Goal: Check status: Check status

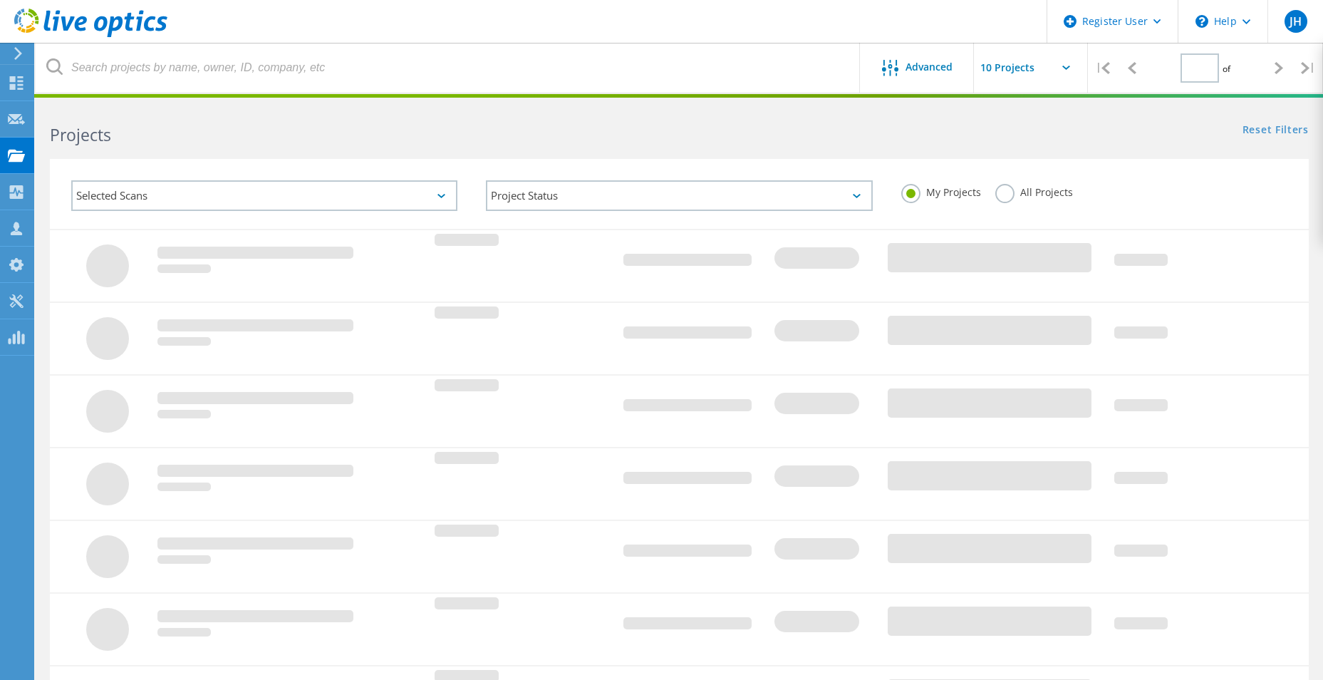
type input "1"
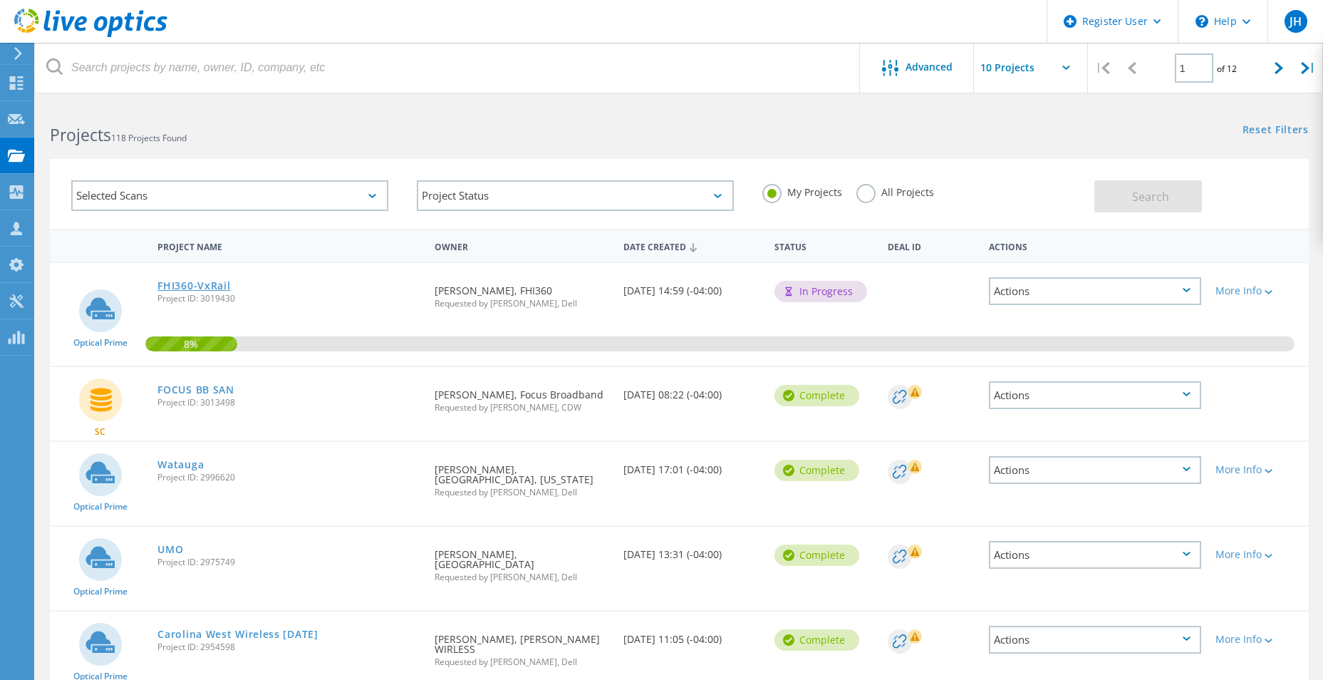
click at [189, 283] on link "FHI360-VxRail" at bounding box center [193, 286] width 73 height 10
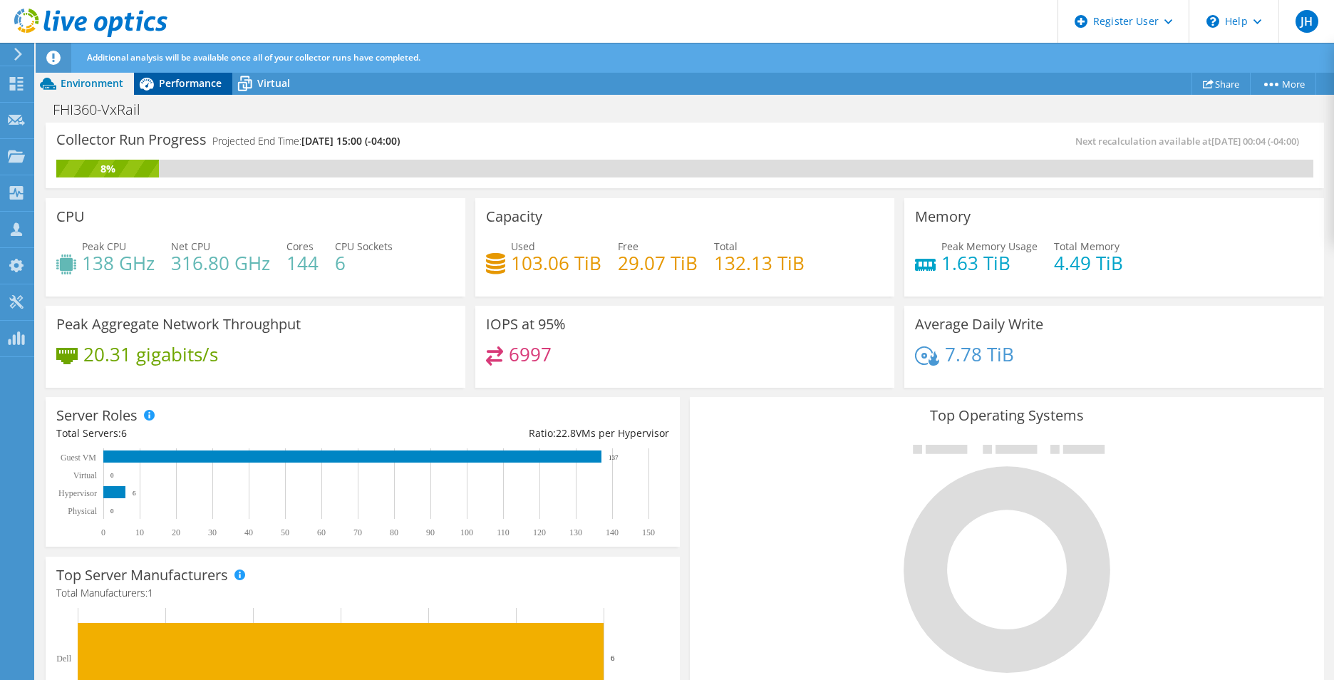
click at [192, 83] on span "Performance" at bounding box center [190, 83] width 63 height 14
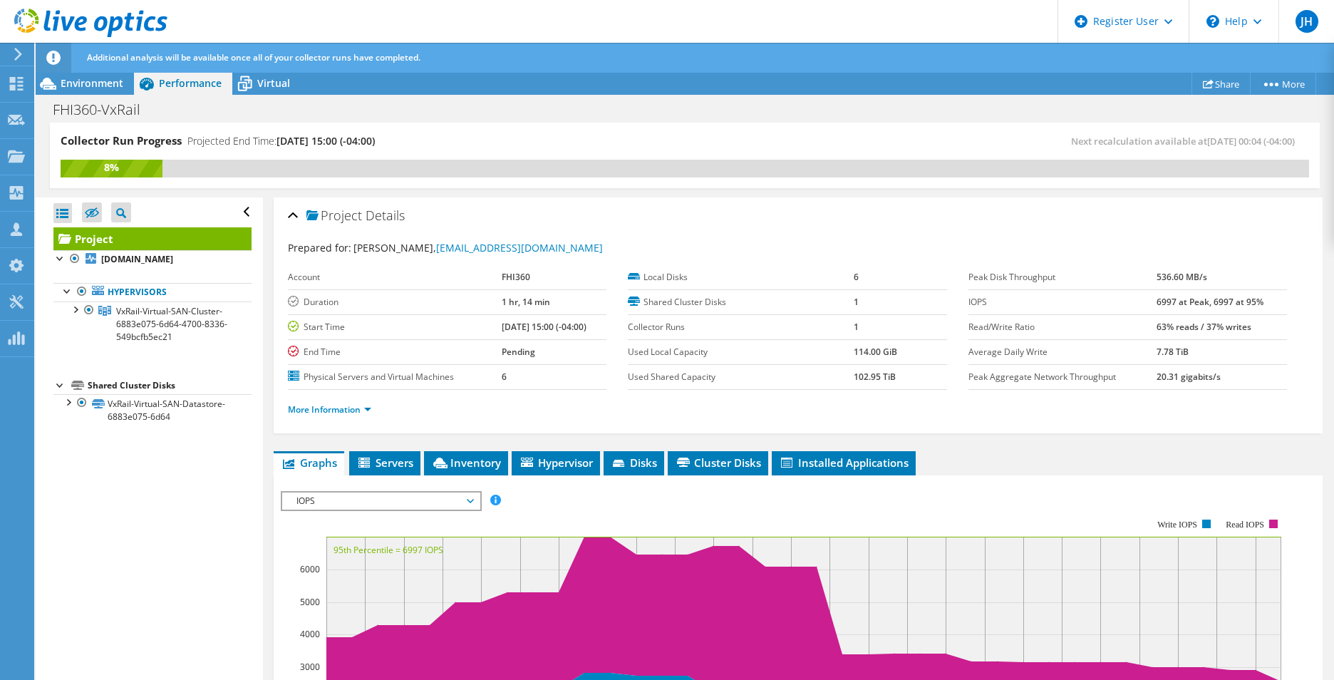
scroll to position [143, 0]
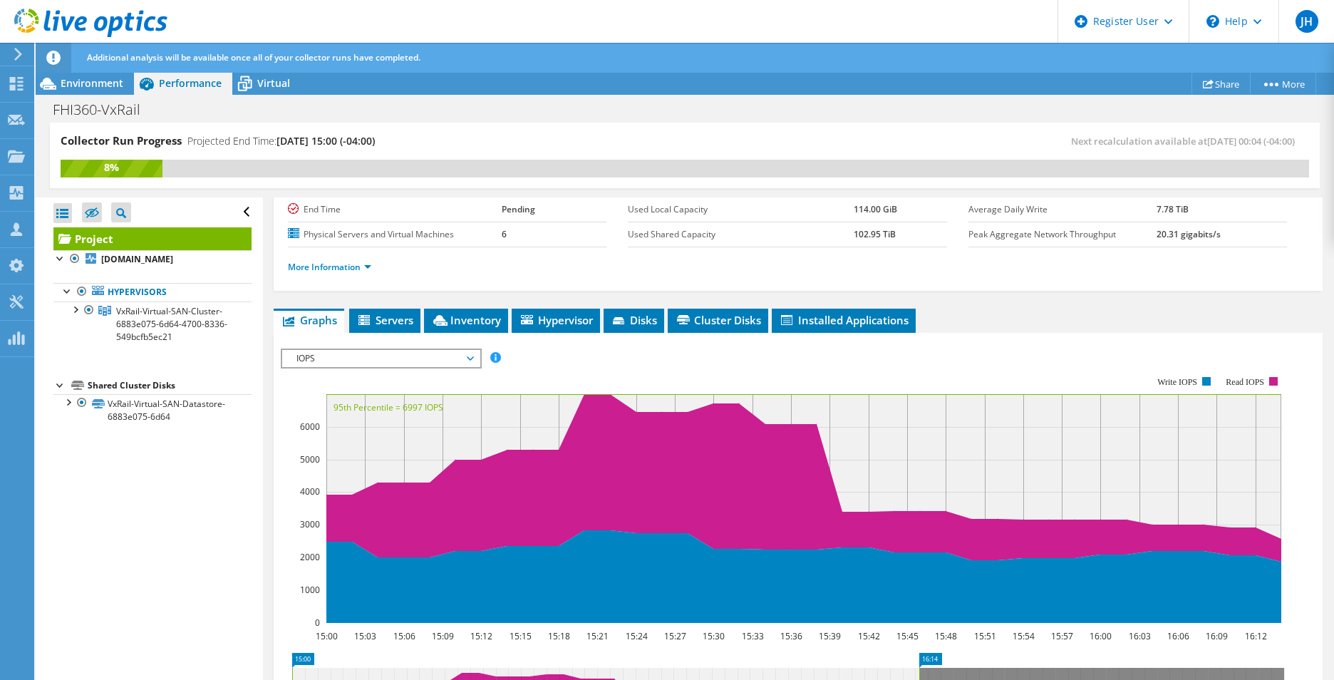
click at [378, 352] on span "IOPS" at bounding box center [380, 358] width 183 height 17
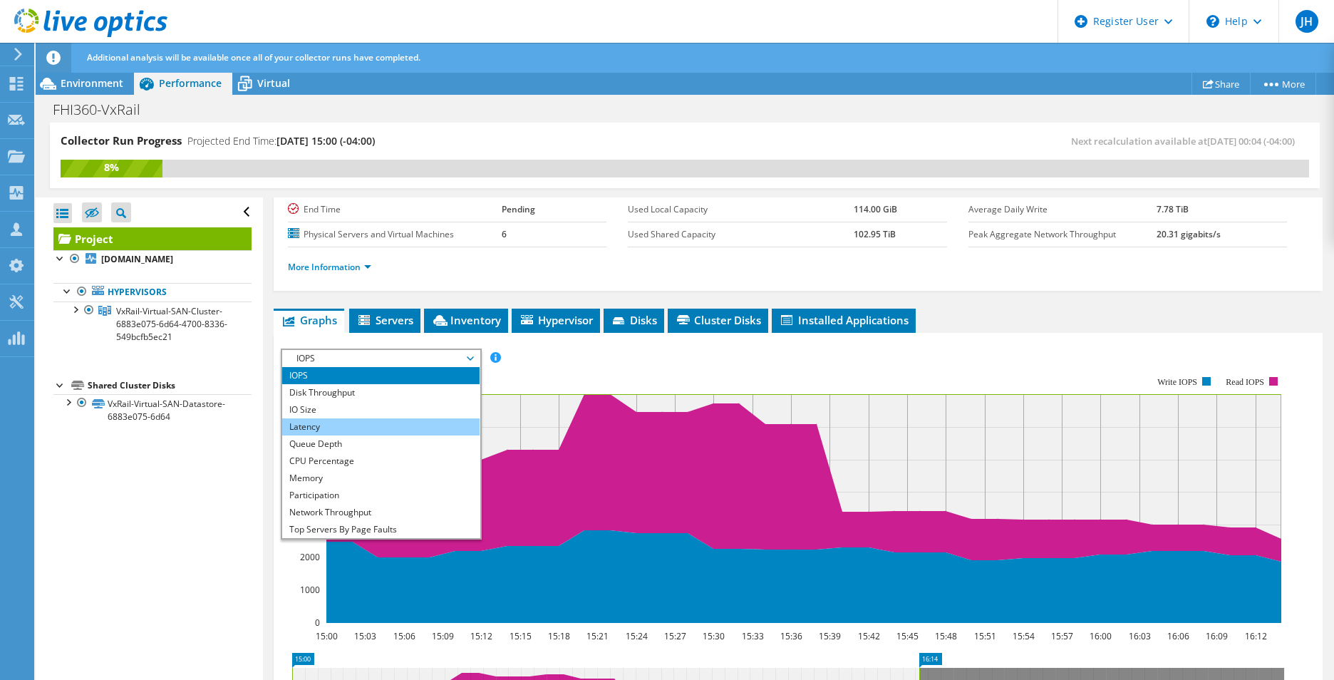
click at [351, 423] on li "Latency" at bounding box center [380, 426] width 197 height 17
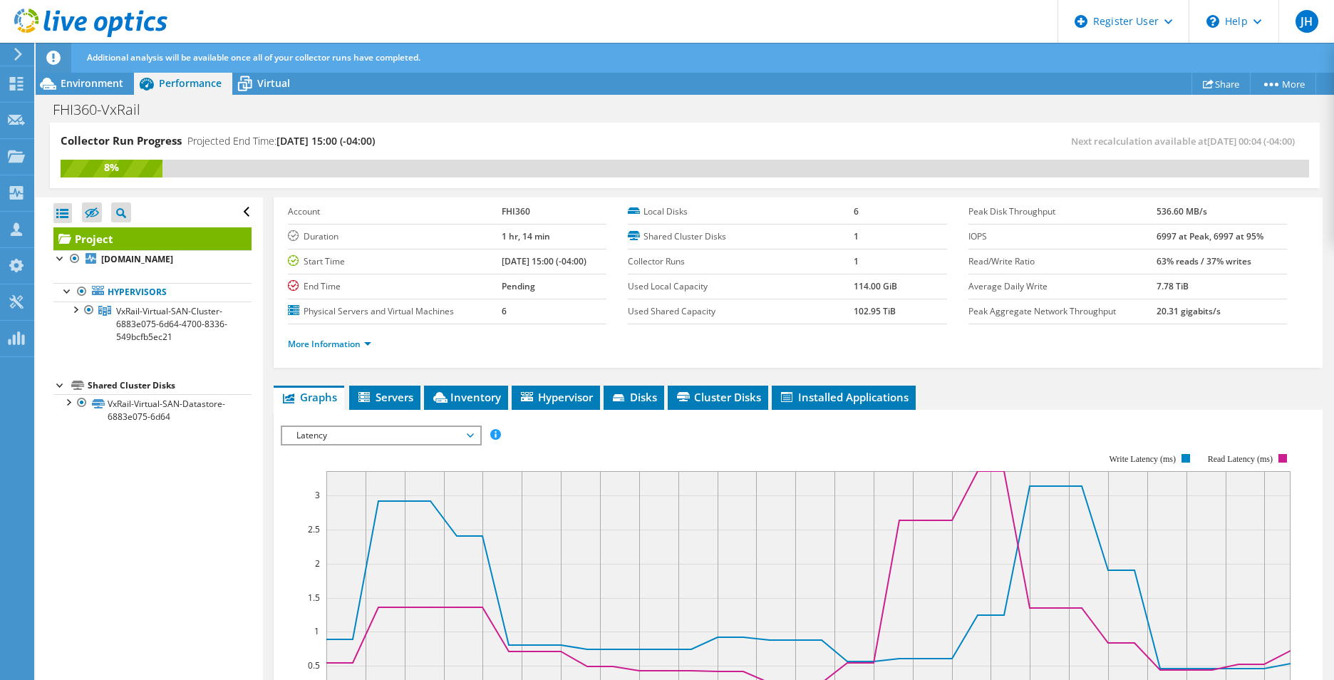
scroll to position [0, 0]
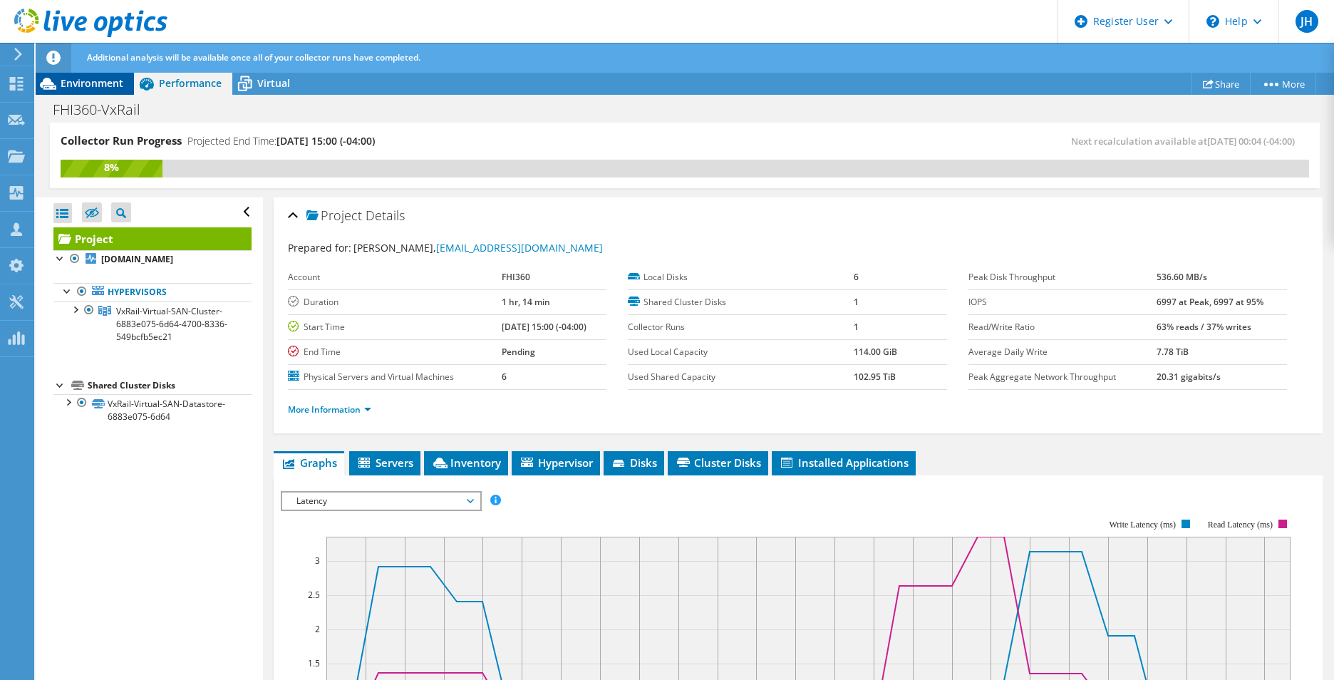
click at [105, 82] on span "Environment" at bounding box center [92, 83] width 63 height 14
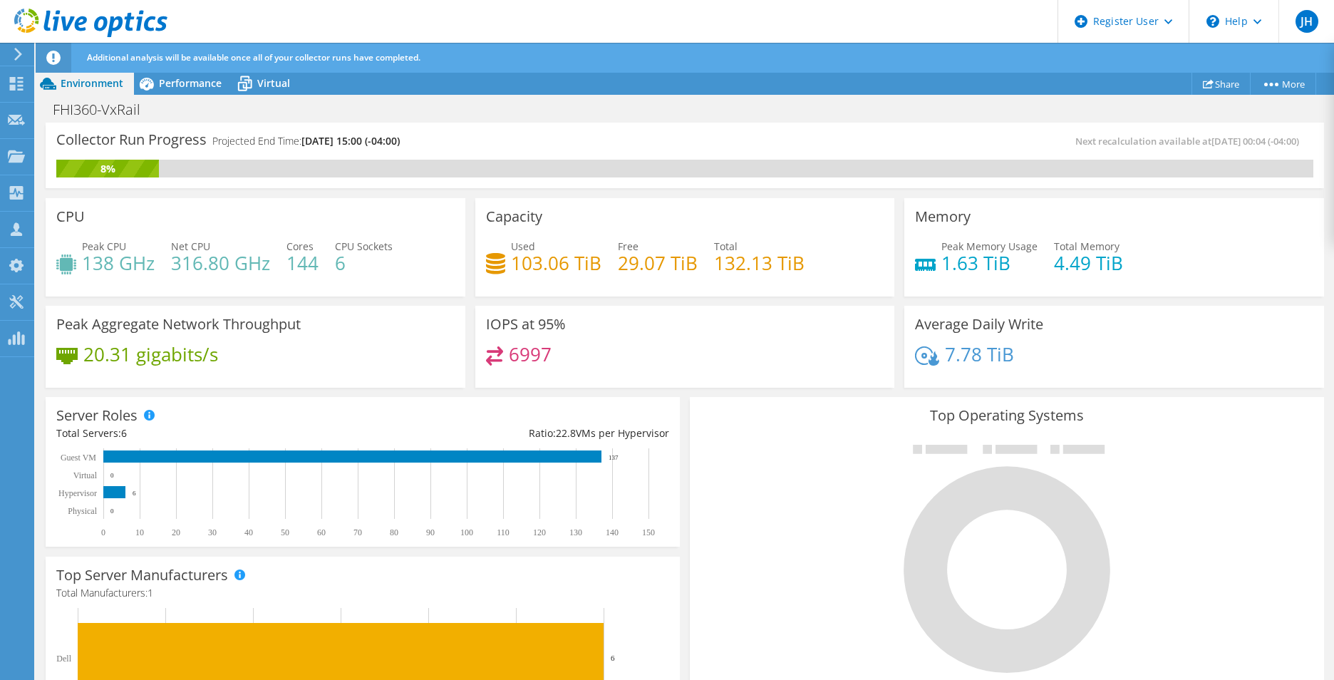
click at [165, 70] on div "Additional analysis will be available once all of your collector runs have comp…" at bounding box center [710, 58] width 1255 height 30
click at [165, 76] on div "Performance" at bounding box center [183, 83] width 98 height 23
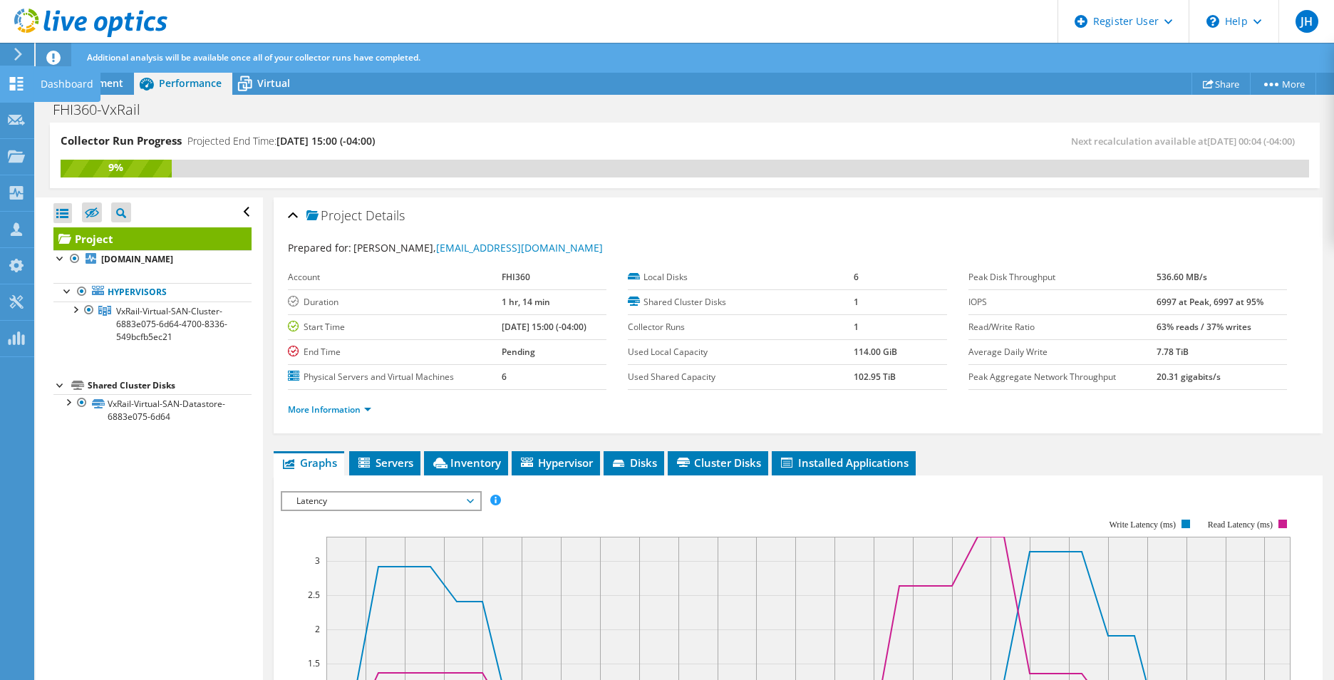
click at [12, 83] on icon at bounding box center [16, 84] width 17 height 14
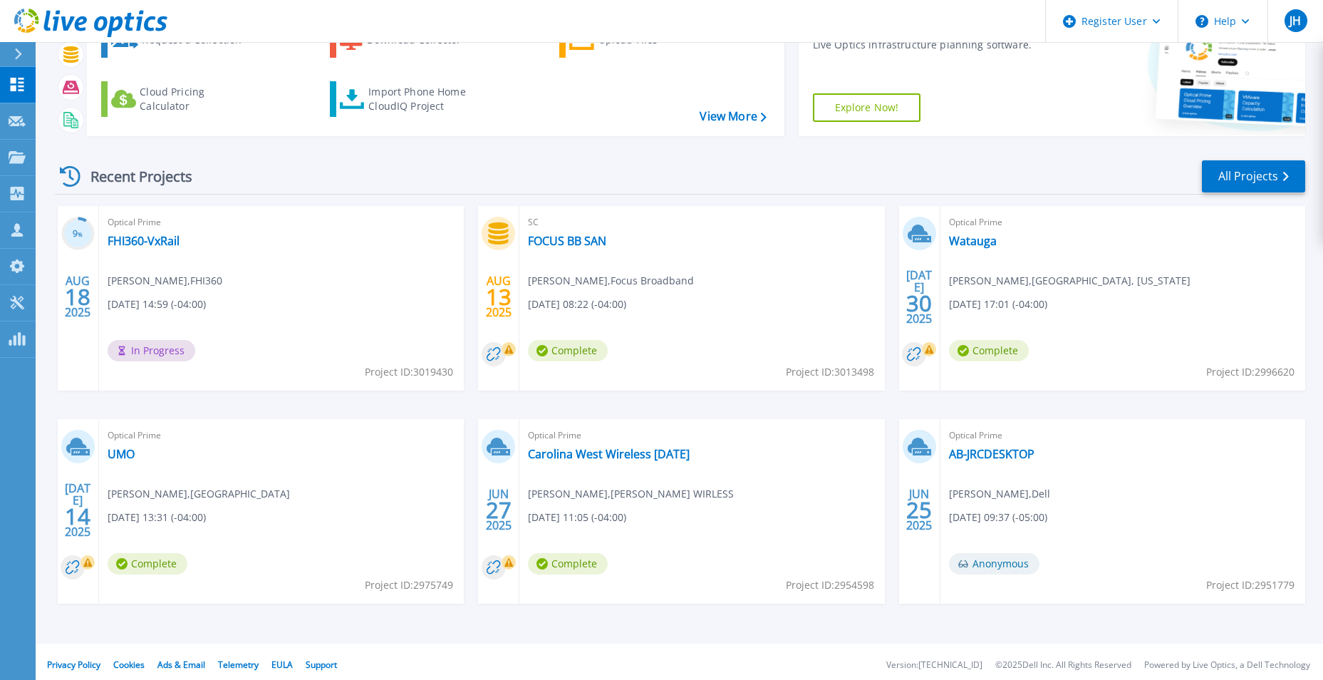
scroll to position [110, 0]
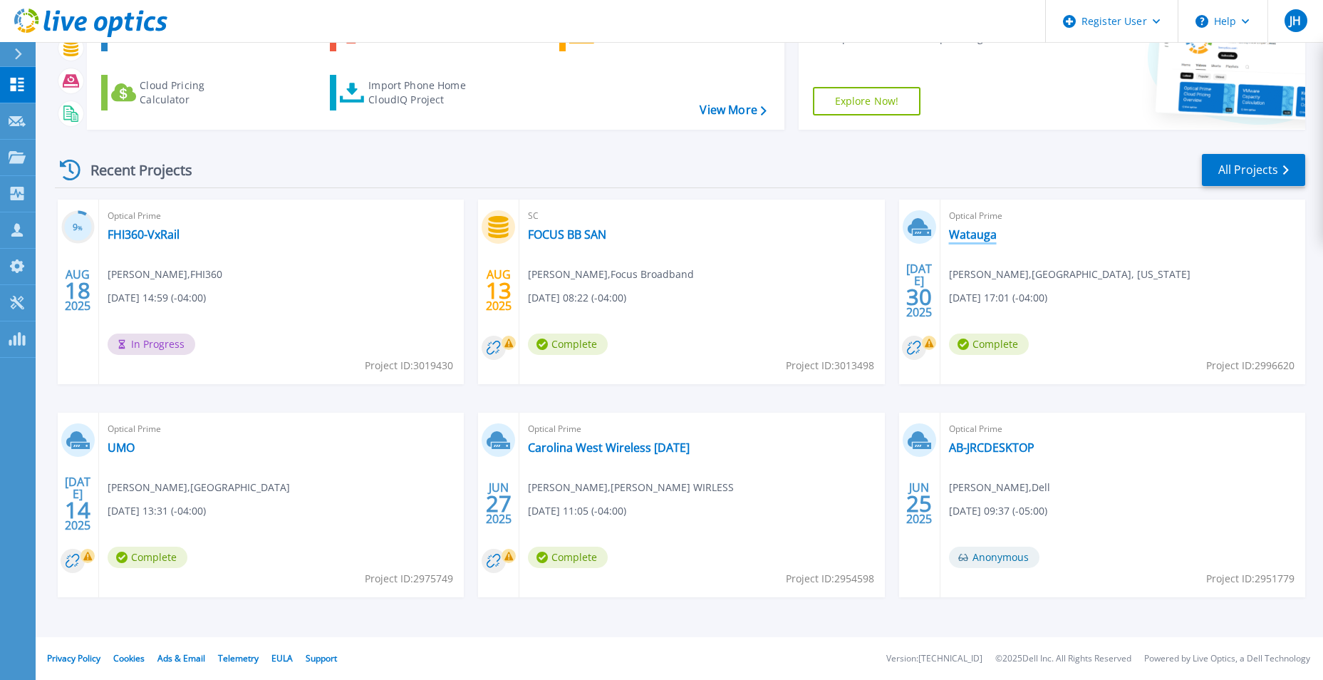
click at [970, 230] on link "Watauga" at bounding box center [973, 234] width 48 height 14
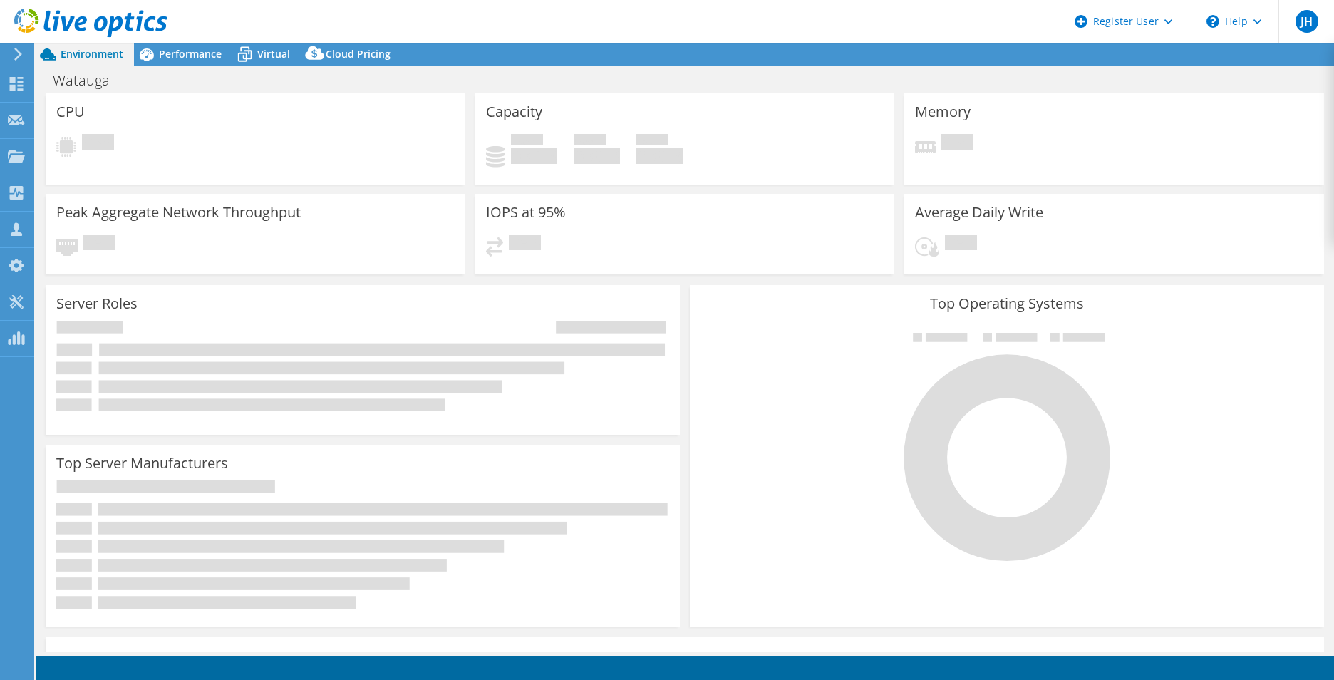
select select "USD"
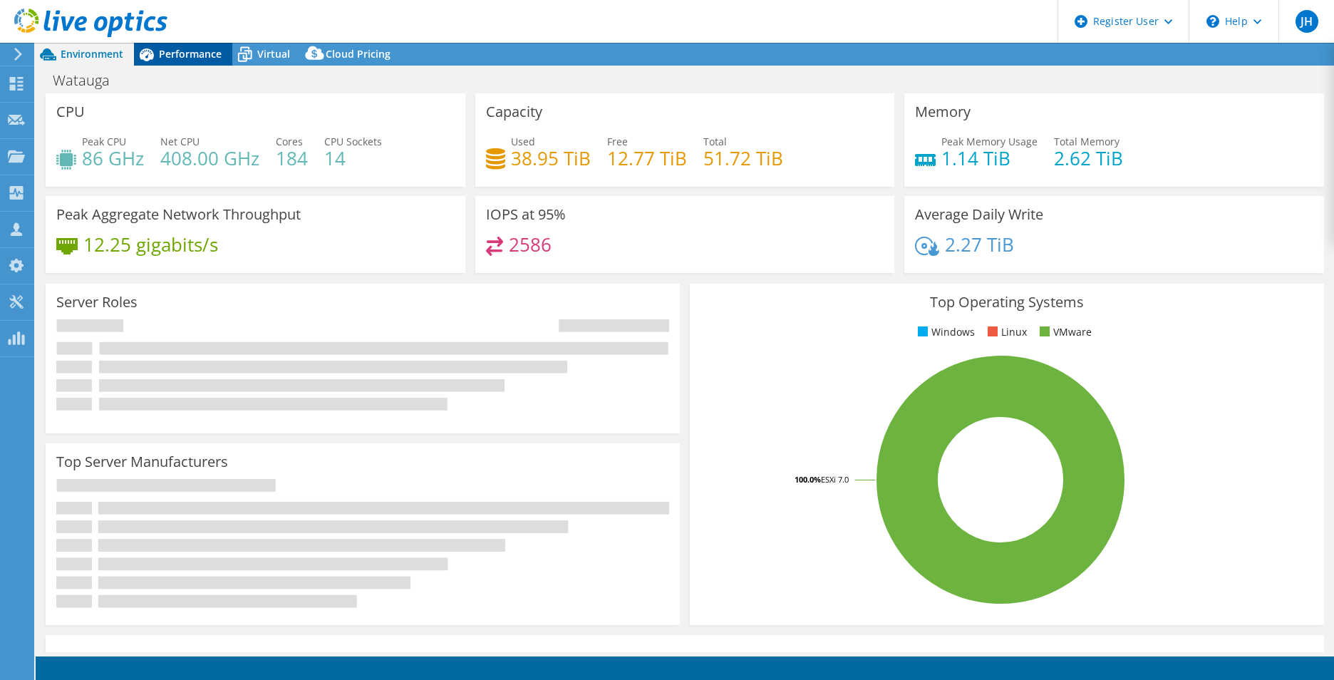
click at [182, 56] on span "Performance" at bounding box center [190, 54] width 63 height 14
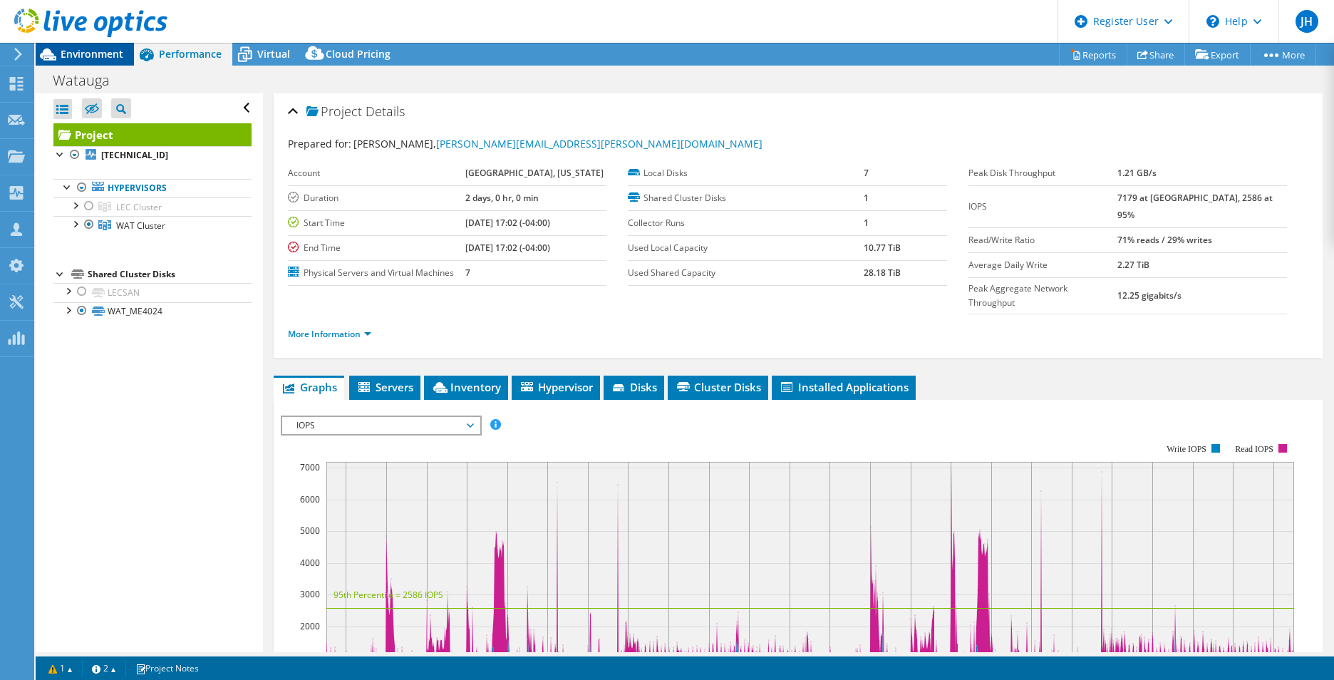
click at [110, 53] on span "Environment" at bounding box center [92, 54] width 63 height 14
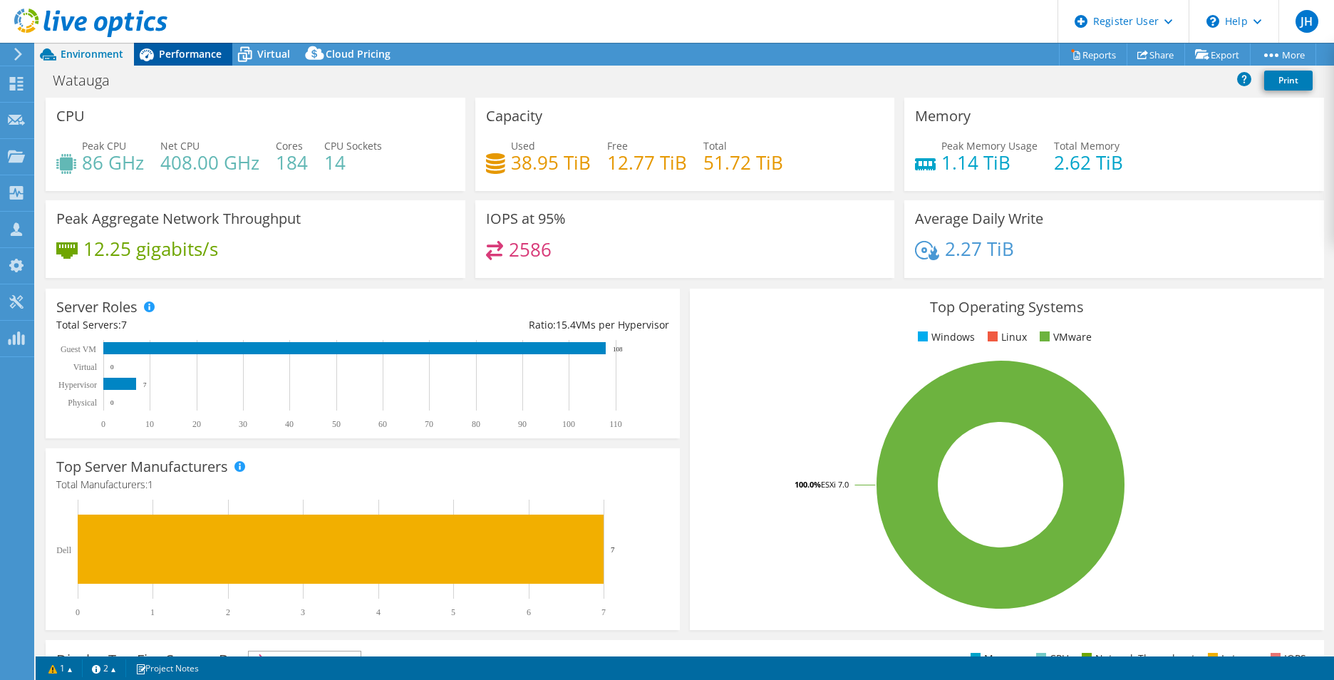
click at [173, 53] on span "Performance" at bounding box center [190, 54] width 63 height 14
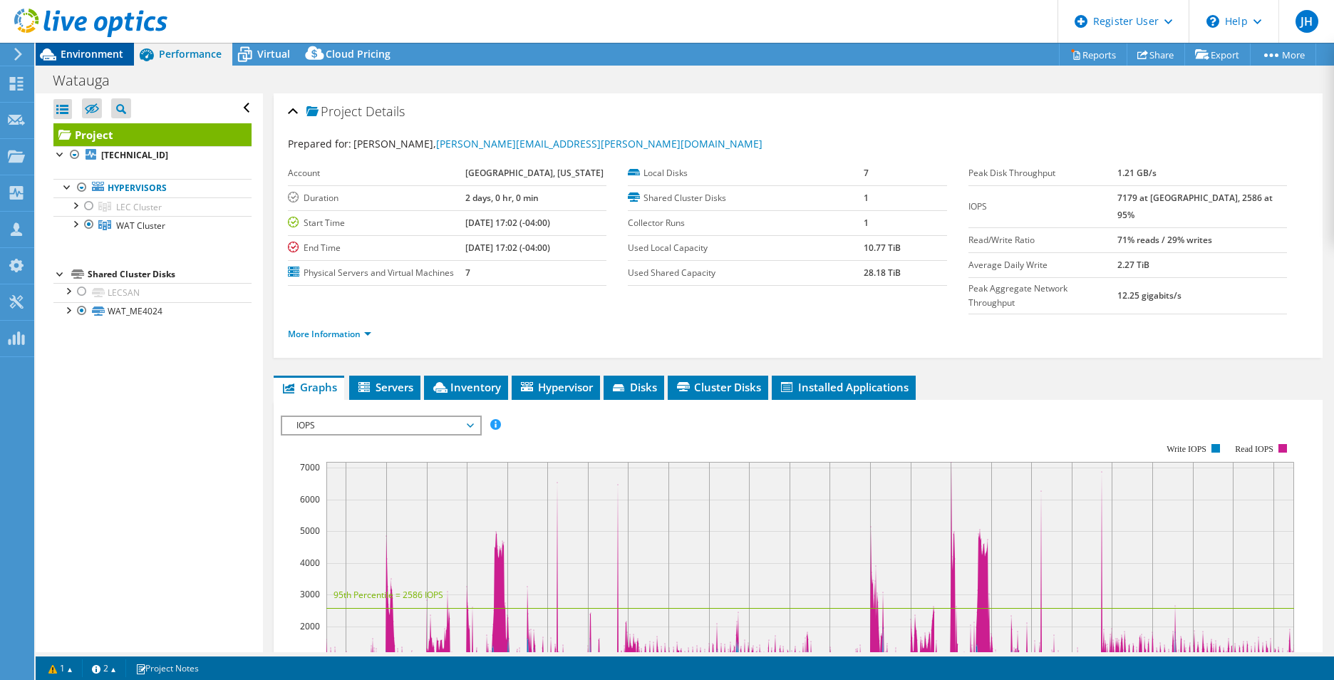
click at [70, 57] on span "Environment" at bounding box center [92, 54] width 63 height 14
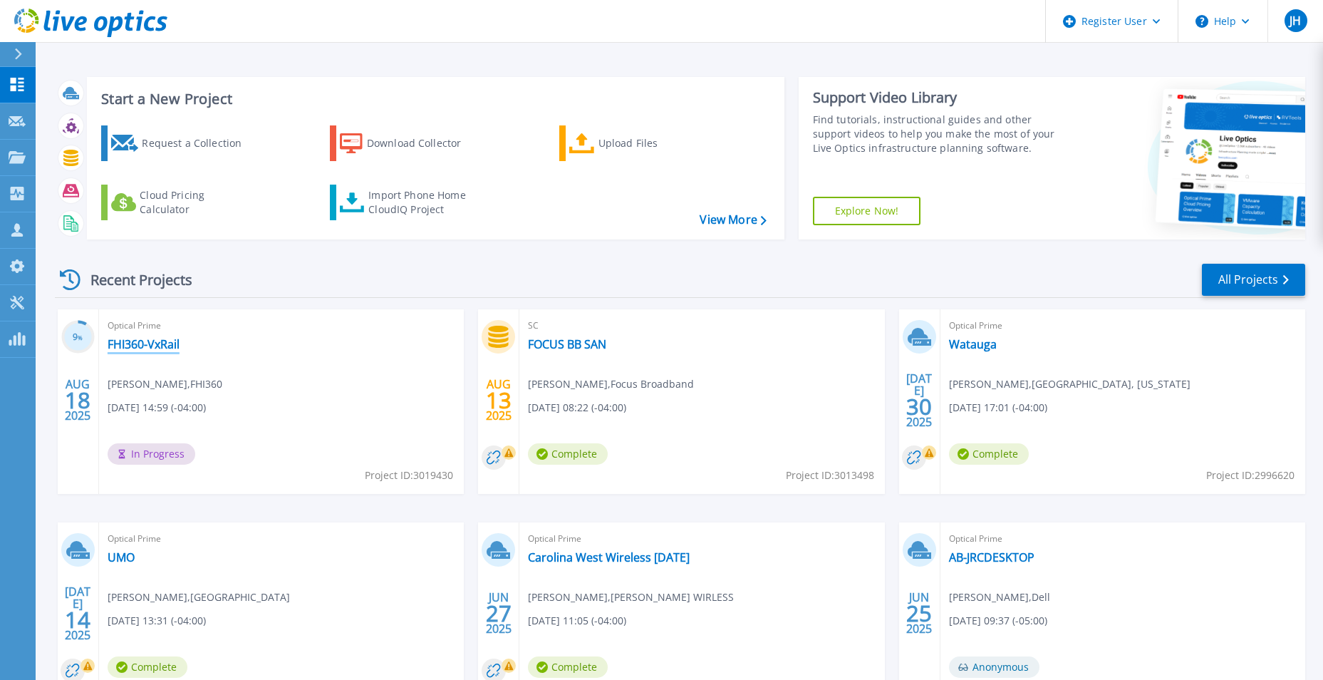
click at [164, 338] on link "FHI360-VxRail" at bounding box center [144, 344] width 72 height 14
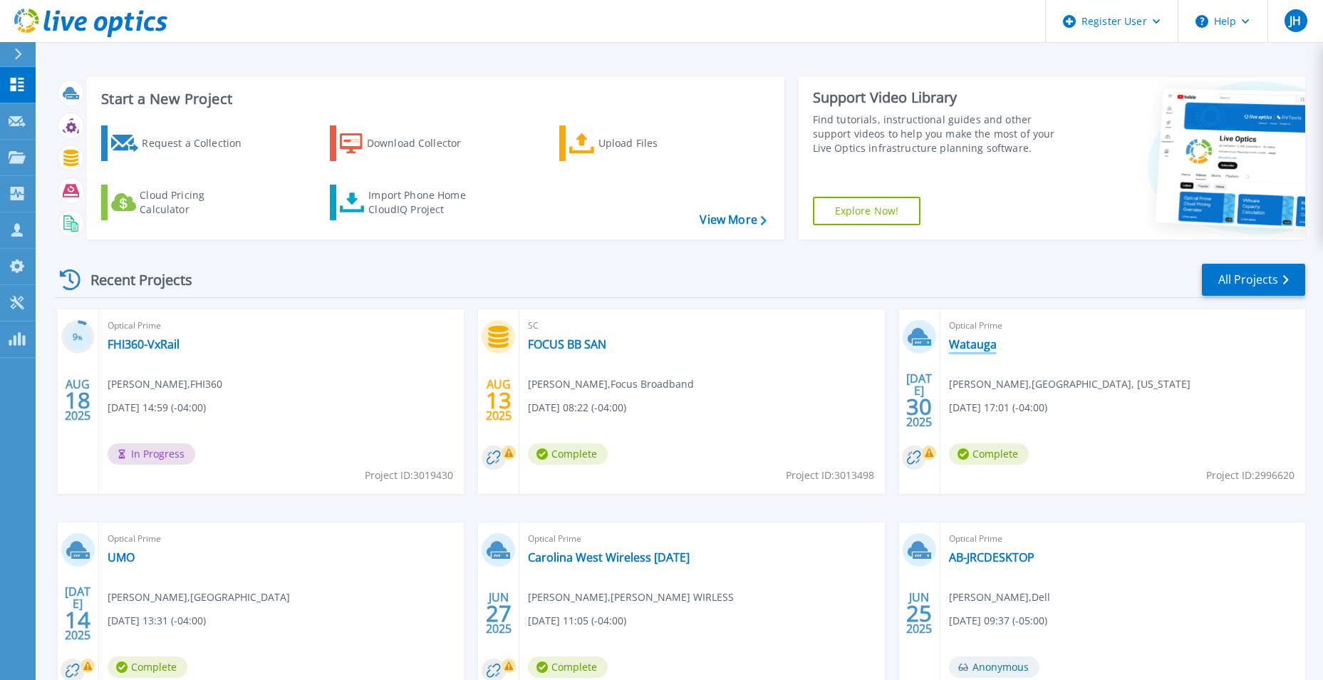
click at [982, 346] on link "Watauga" at bounding box center [973, 344] width 48 height 14
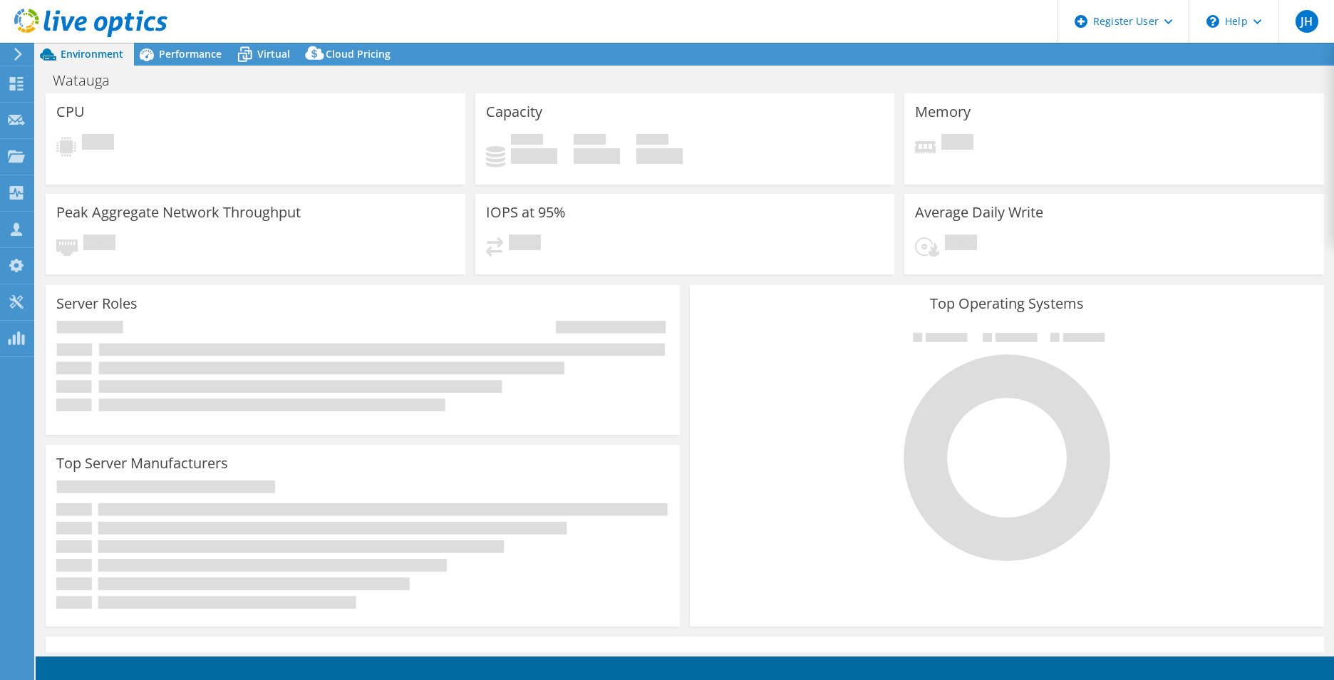
select select "USD"
